Goal: Information Seeking & Learning: Learn about a topic

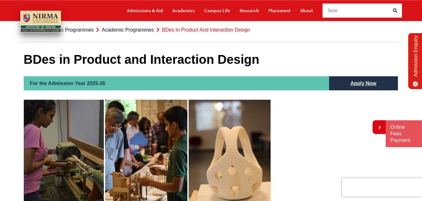
scroll to position [39, 0]
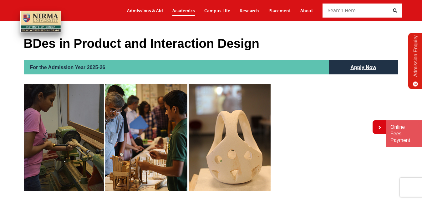
click at [180, 15] on link "Academics" at bounding box center [183, 10] width 23 height 11
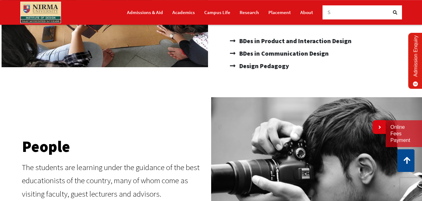
scroll to position [4, 0]
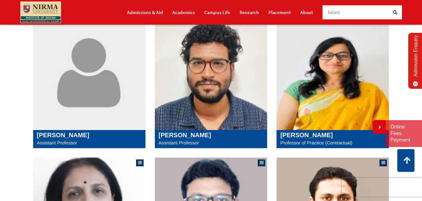
scroll to position [287, 0]
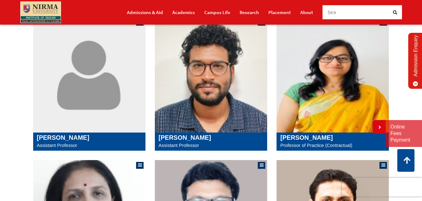
click at [248, 103] on img at bounding box center [211, 75] width 112 height 116
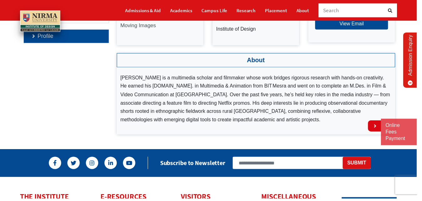
scroll to position [112, 0]
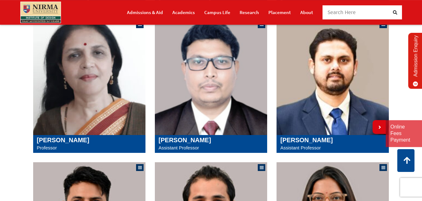
scroll to position [457, 0]
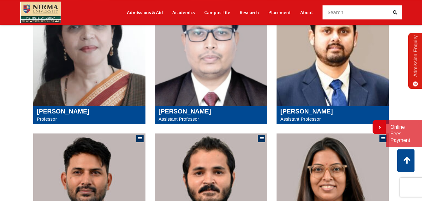
click at [349, 68] on img at bounding box center [332, 49] width 112 height 116
click at [255, 87] on img at bounding box center [211, 49] width 112 height 116
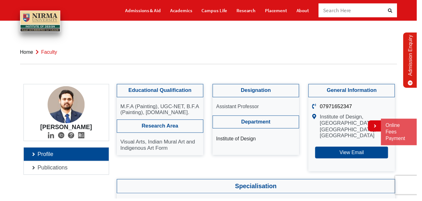
scroll to position [190, 0]
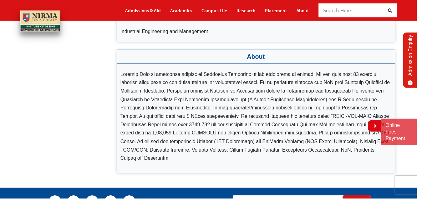
scroll to position [206, 0]
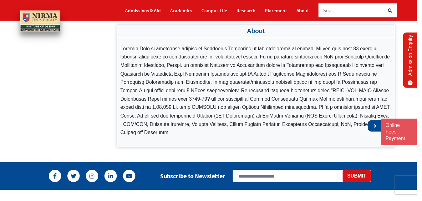
click at [383, 130] on link at bounding box center [378, 127] width 13 height 11
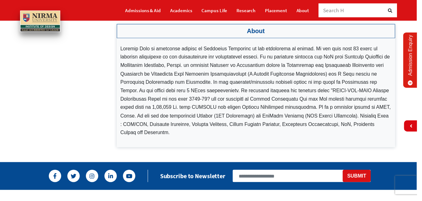
click at [421, 18] on div "Admissions & Aid Academics Campus Life Research Placement About Search H" at bounding box center [211, 10] width 422 height 21
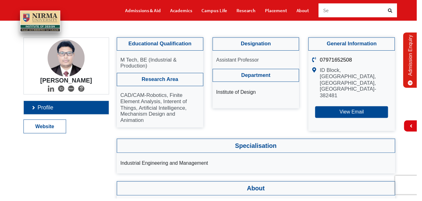
scroll to position [16, 0]
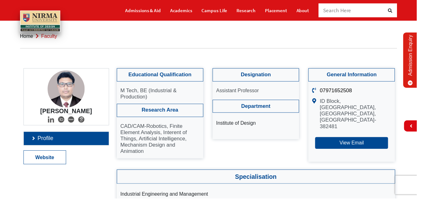
drag, startPoint x: 48, startPoint y: 111, endPoint x: 87, endPoint y: 111, distance: 39.4
click at [87, 111] on h4 "[PERSON_NAME]" at bounding box center [67, 113] width 77 height 8
drag, startPoint x: 89, startPoint y: 112, endPoint x: 57, endPoint y: 113, distance: 32.5
click at [57, 113] on h4 "[PERSON_NAME]" at bounding box center [67, 113] width 77 height 8
